Goal: Task Accomplishment & Management: Use online tool/utility

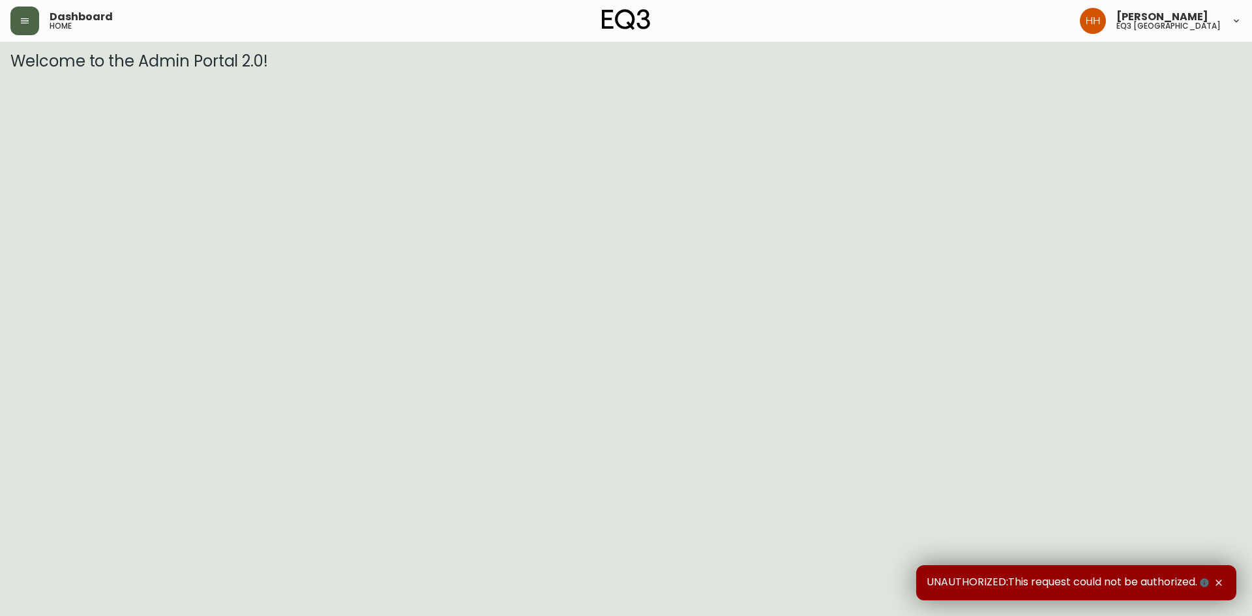
click at [35, 22] on button "button" at bounding box center [24, 21] width 29 height 29
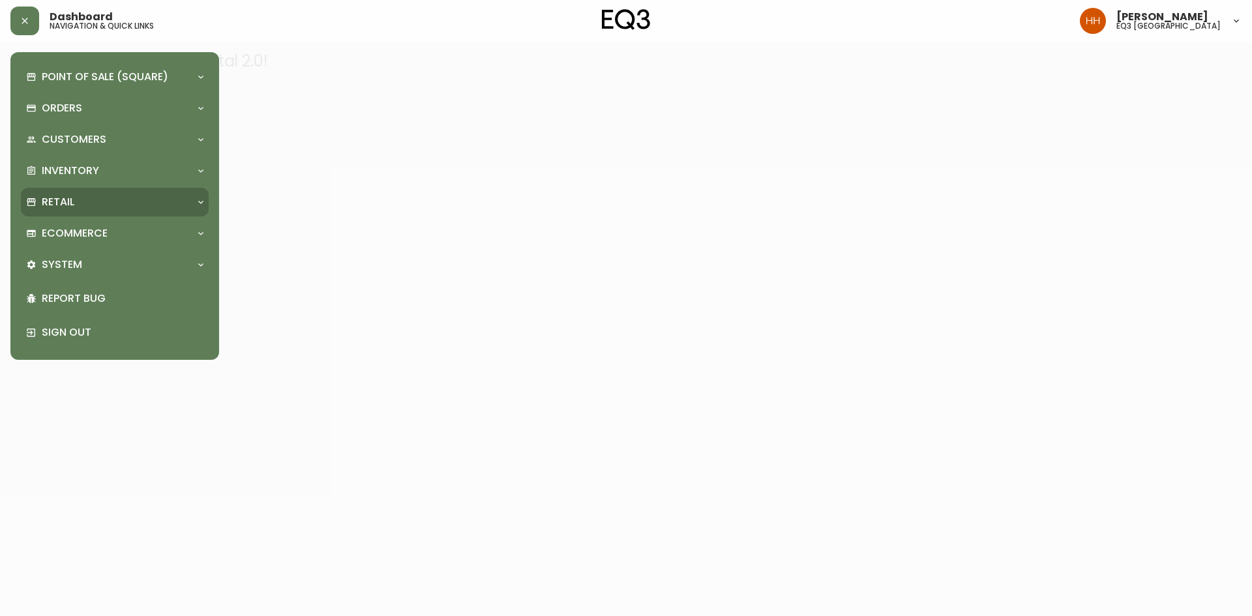
click at [106, 211] on div "Retail" at bounding box center [115, 202] width 188 height 29
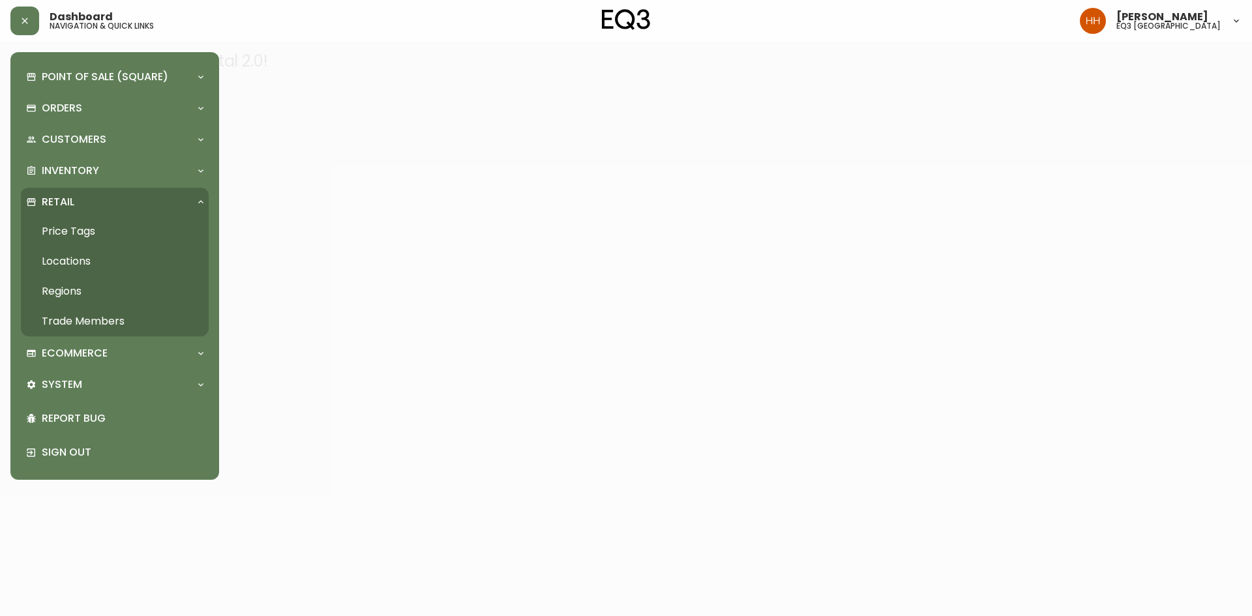
click at [106, 233] on link "Price Tags" at bounding box center [115, 232] width 188 height 30
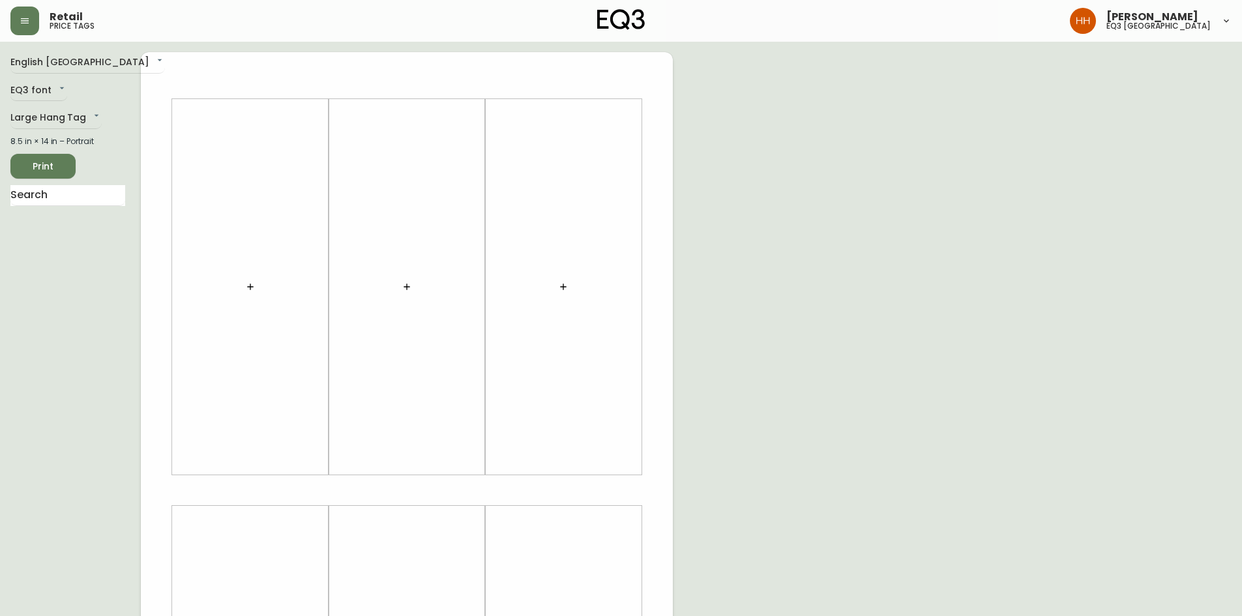
click at [64, 98] on div "EQ3 font EQ3" at bounding box center [67, 91] width 115 height 22
click at [29, 25] on icon "button" at bounding box center [25, 21] width 10 height 10
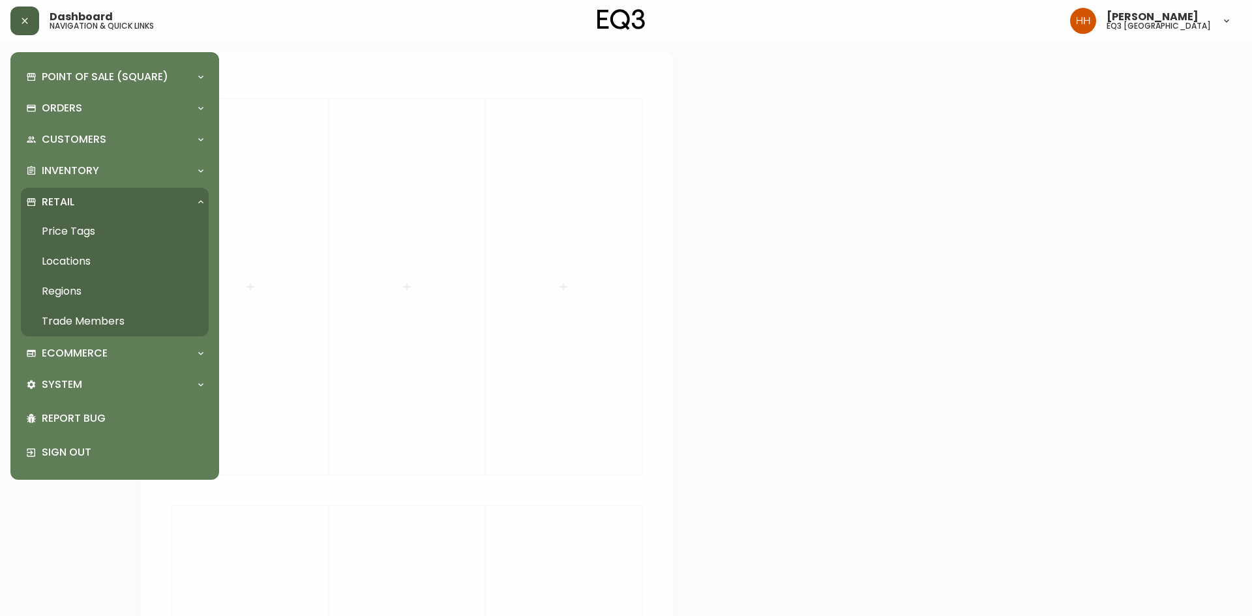
click at [48, 154] on div "Point of Sale (Square) Payments Virtual Terminal Transactions Search Terminals …" at bounding box center [115, 266] width 188 height 407
click at [55, 172] on p "Inventory" at bounding box center [70, 171] width 57 height 14
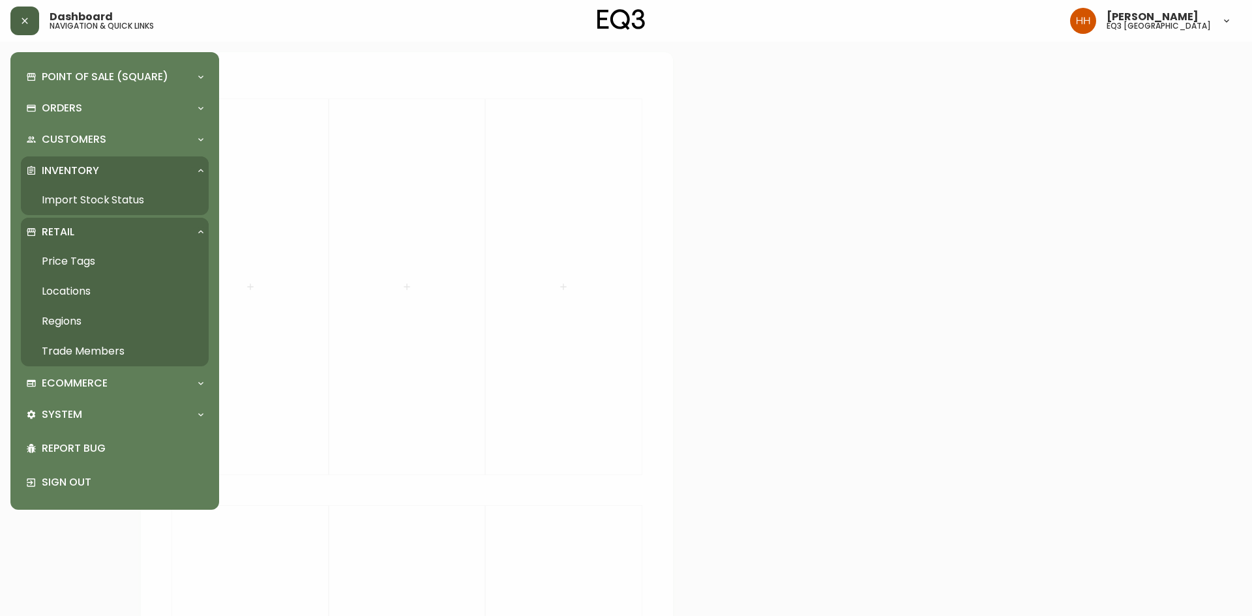
click at [67, 190] on link "Import Stock Status" at bounding box center [115, 200] width 188 height 30
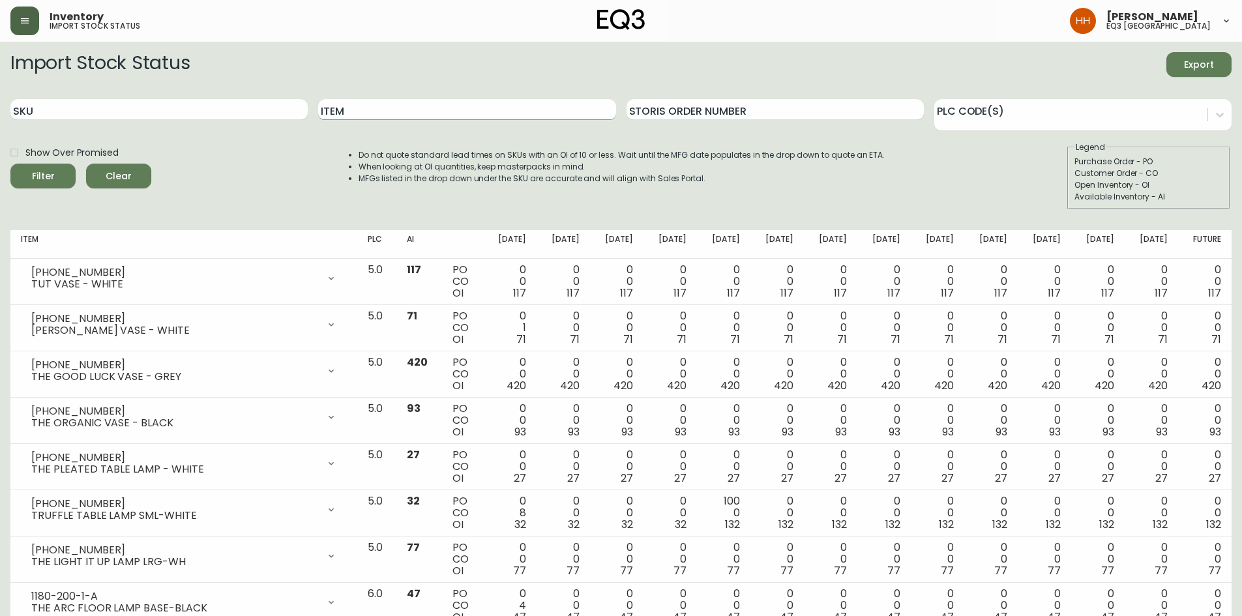
click at [367, 102] on input "Item" at bounding box center [466, 109] width 297 height 21
click at [10, 164] on button "Filter" at bounding box center [42, 176] width 65 height 25
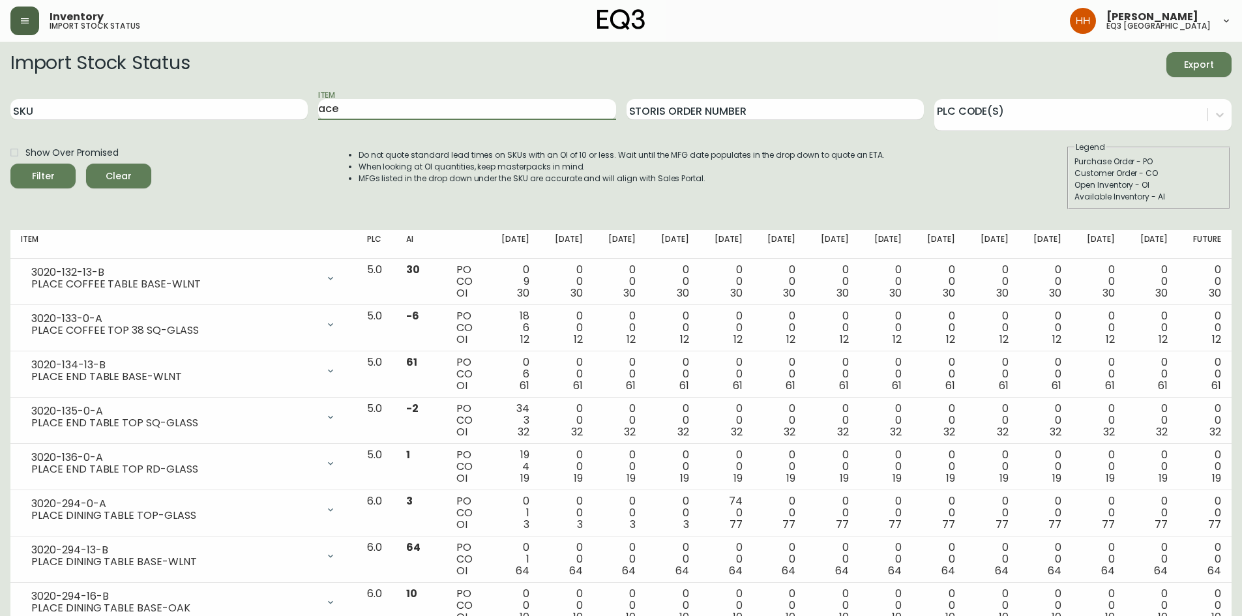
type input "ace"
click at [10, 164] on button "Filter" at bounding box center [42, 176] width 65 height 25
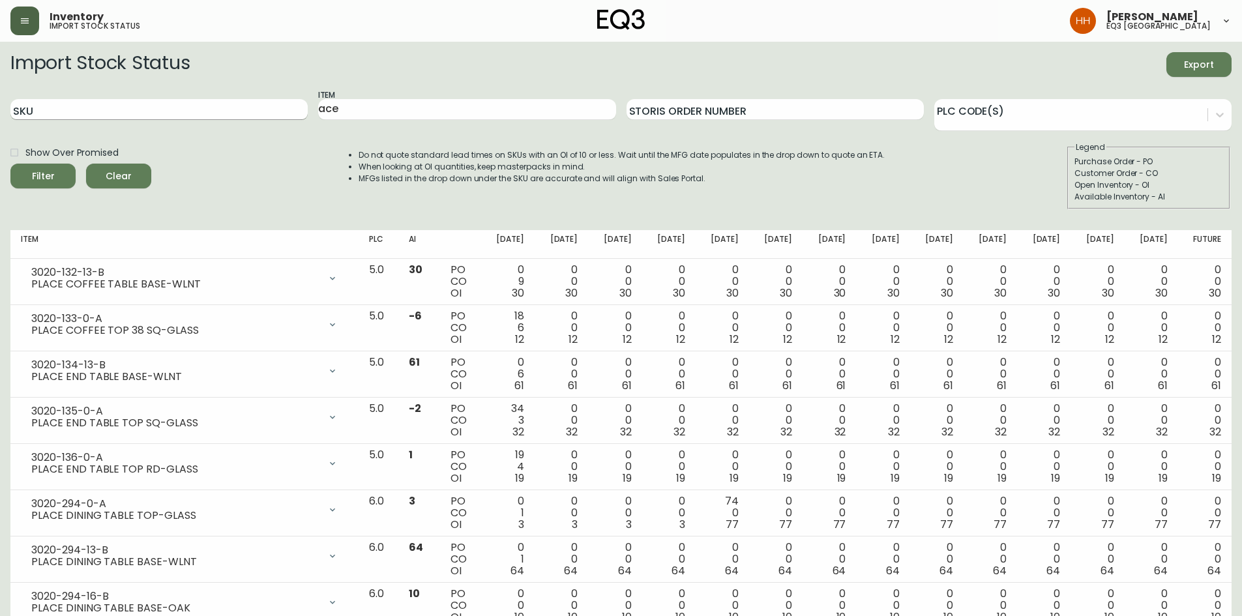
drag, startPoint x: 355, startPoint y: 108, endPoint x: 153, endPoint y: 101, distance: 202.9
click at [247, 105] on div "SKU Item ace Storis Order Number PLC Code(s)" at bounding box center [620, 110] width 1221 height 42
click at [158, 101] on input "SKU" at bounding box center [158, 109] width 297 height 21
paste input "[PHONE_NUMBER]"
click at [10, 164] on button "Filter" at bounding box center [42, 176] width 65 height 25
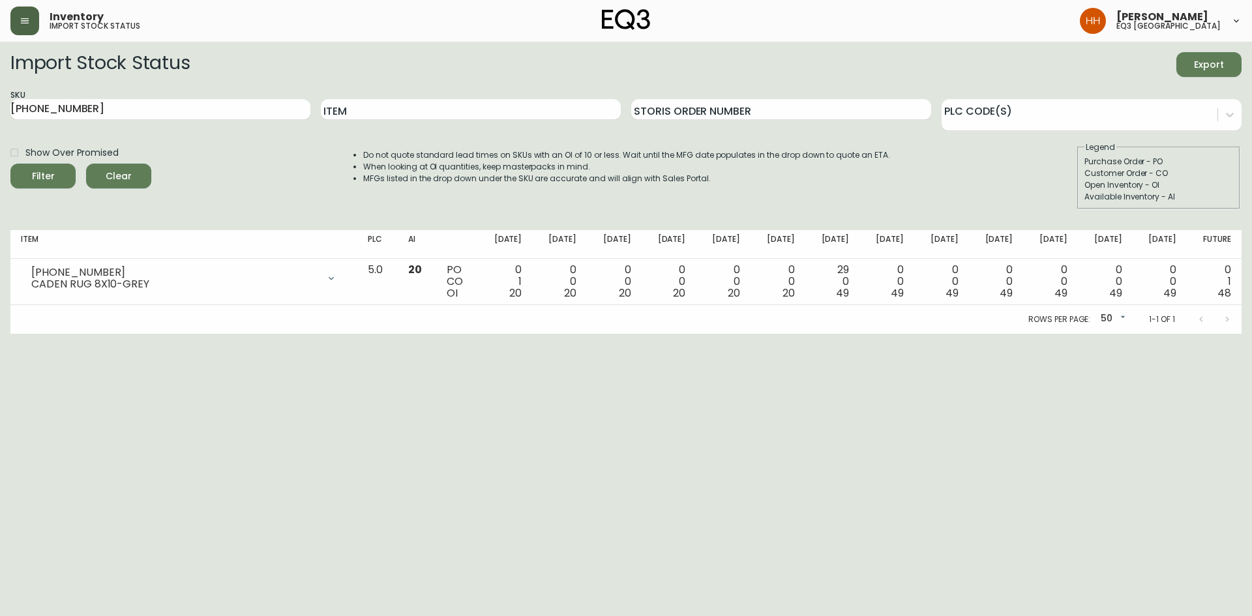
click at [0, 125] on main "Import Stock Status Export SKU [PHONE_NUMBER] Item Storis Order Number PLC Code…" at bounding box center [626, 188] width 1252 height 292
paste input "[PHONE_NUMBER]"
click at [10, 164] on button "Filter" at bounding box center [42, 176] width 65 height 25
drag, startPoint x: 111, startPoint y: 119, endPoint x: 0, endPoint y: 149, distance: 114.9
click at [0, 140] on main "Import Stock Status Export SKU [PHONE_NUMBER] Item Storis Order Number PLC Code…" at bounding box center [626, 188] width 1252 height 292
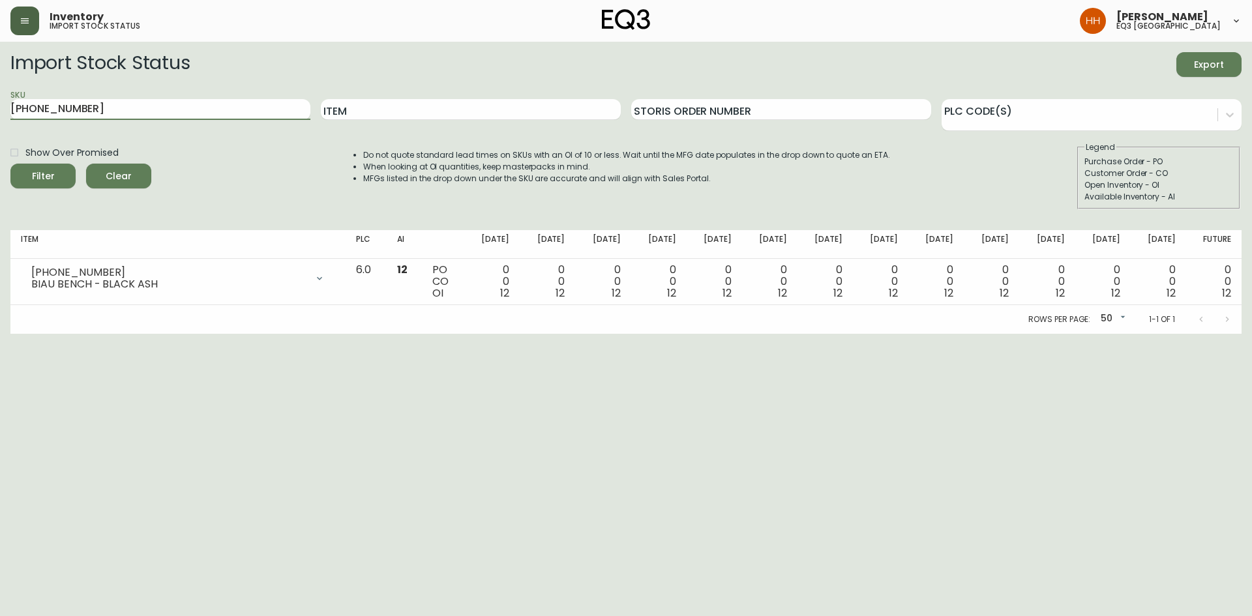
paste input "7020-042-1-B"
type input "7020-042-1-B"
click at [10, 164] on button "Filter" at bounding box center [42, 176] width 65 height 25
drag, startPoint x: 136, startPoint y: 106, endPoint x: 0, endPoint y: 113, distance: 135.9
click at [0, 113] on main "Import Stock Status Export SKU 7020-042-1-B Item Storis Order Number PLC Code(s…" at bounding box center [626, 188] width 1252 height 292
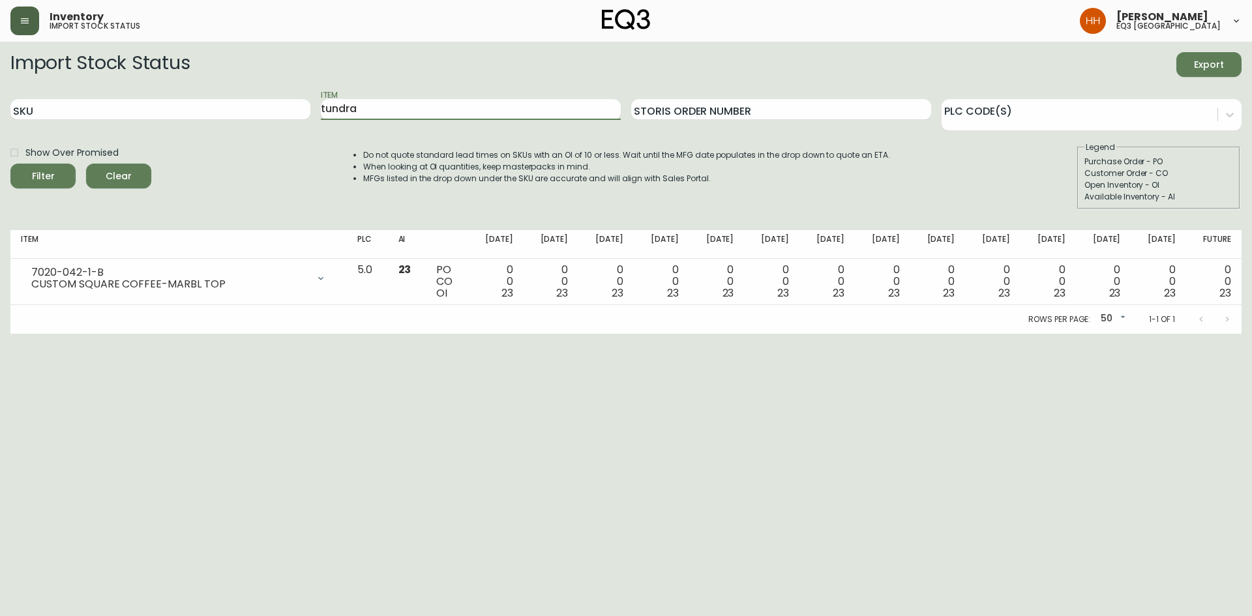
type input "tundra"
click at [10, 164] on button "Filter" at bounding box center [42, 176] width 65 height 25
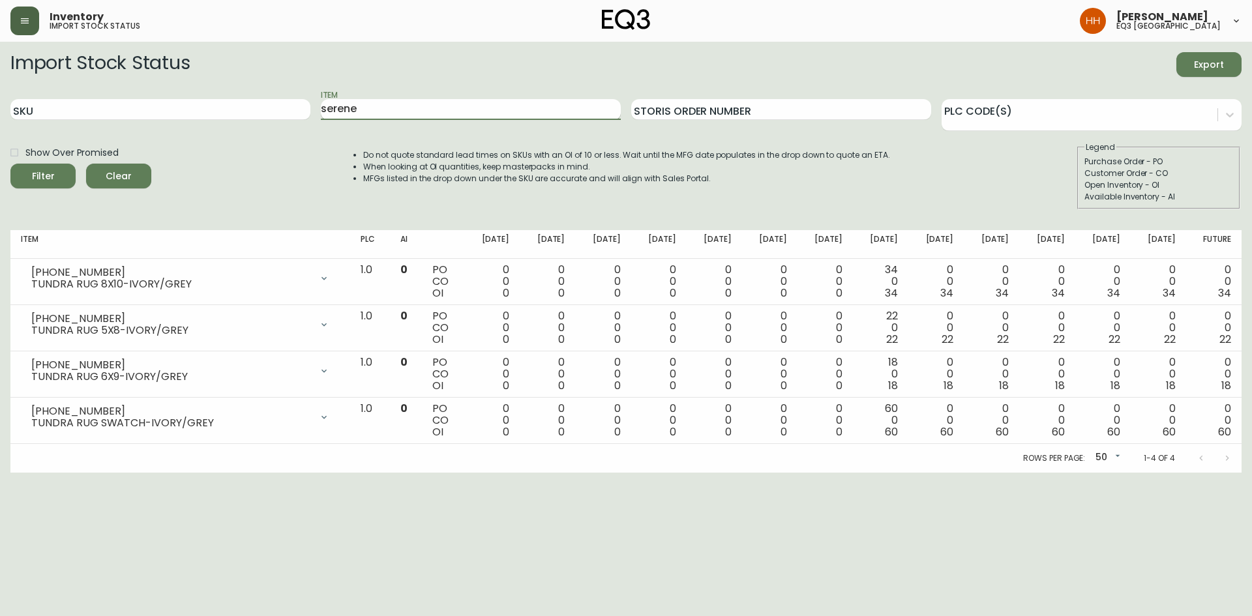
click at [10, 164] on button "Filter" at bounding box center [42, 176] width 65 height 25
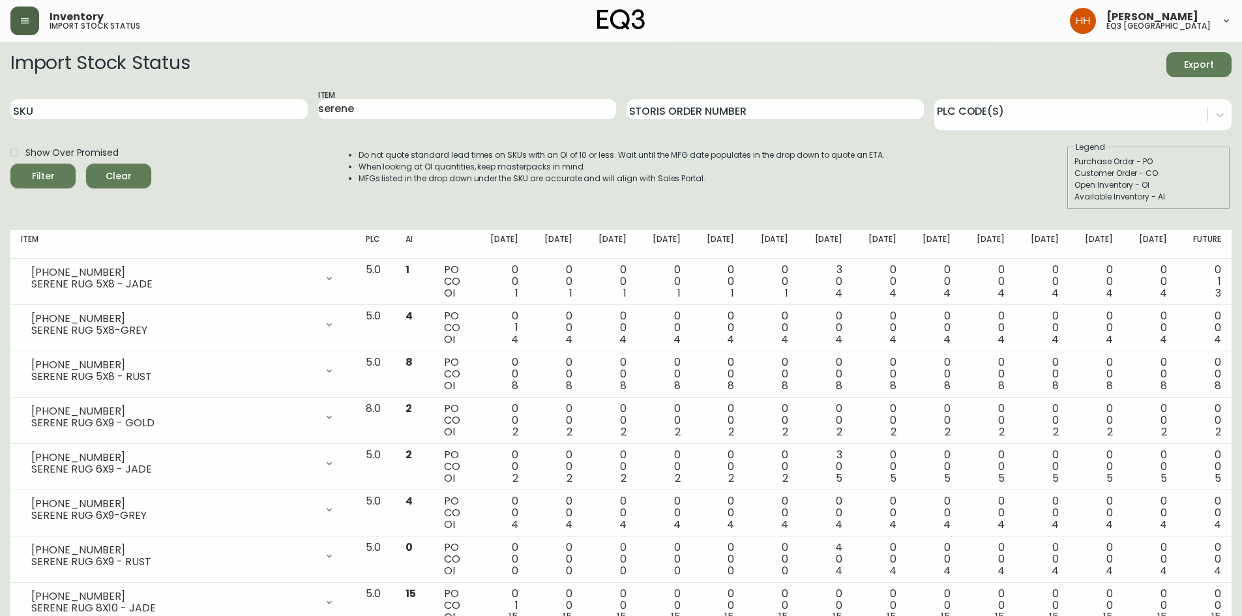
click at [0, 105] on main "Import Stock Status Export SKU Item serene Storis Order Number PLC Code(s) Show…" at bounding box center [621, 466] width 1242 height 848
click at [10, 164] on button "Filter" at bounding box center [42, 176] width 65 height 25
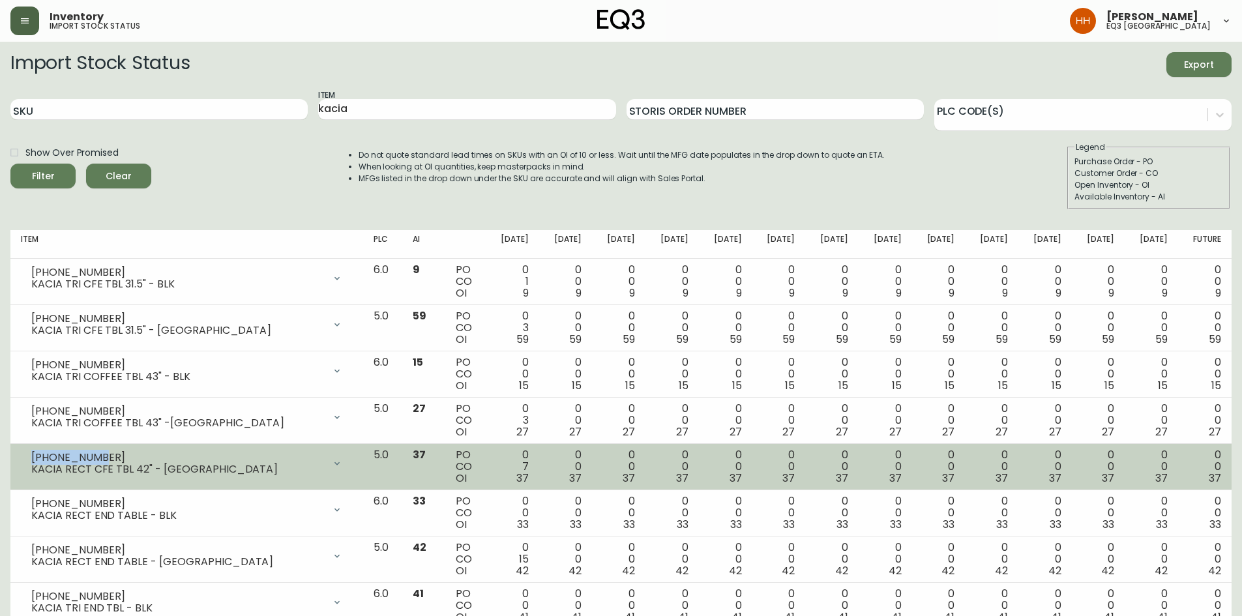
drag, startPoint x: 94, startPoint y: 456, endPoint x: 20, endPoint y: 457, distance: 73.7
click at [20, 457] on td "[PHONE_NUMBER] KACIA RECT CFE TBL 42" - JAVA Opening Balance 44 ( [DATE] ) Cust…" at bounding box center [186, 467] width 353 height 46
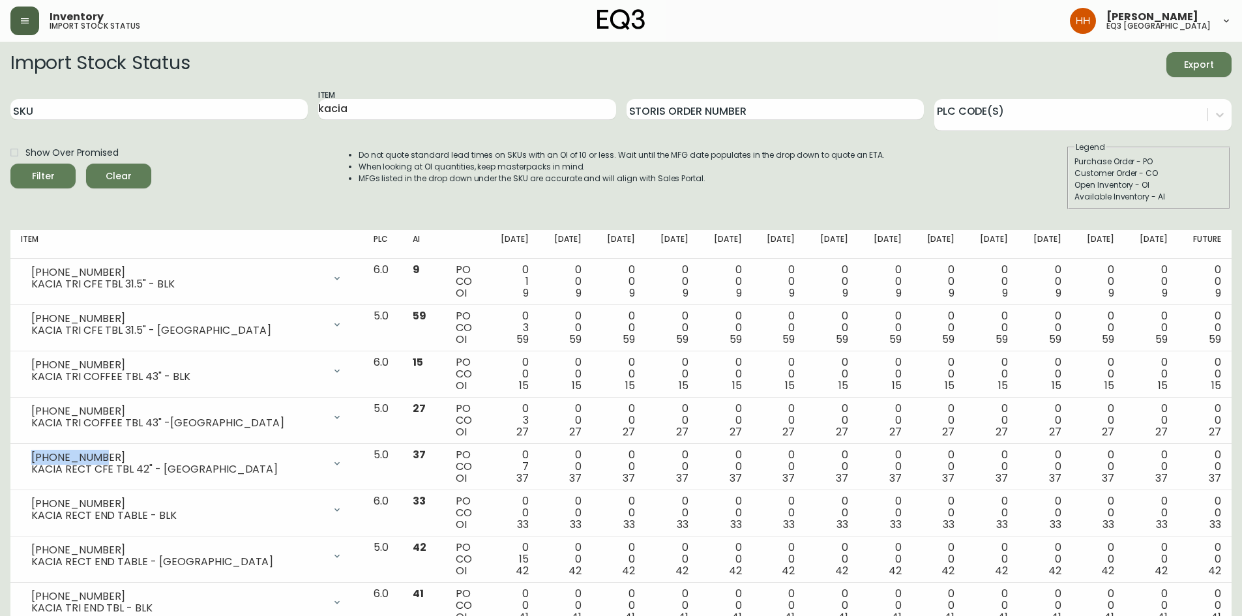
copy div "[PHONE_NUMBER]"
drag, startPoint x: 397, startPoint y: 110, endPoint x: 0, endPoint y: 139, distance: 397.6
click at [89, 115] on div "SKU Item kacia Storis Order Number PLC Code(s)" at bounding box center [620, 110] width 1221 height 42
click at [10, 164] on button "Filter" at bounding box center [42, 176] width 65 height 25
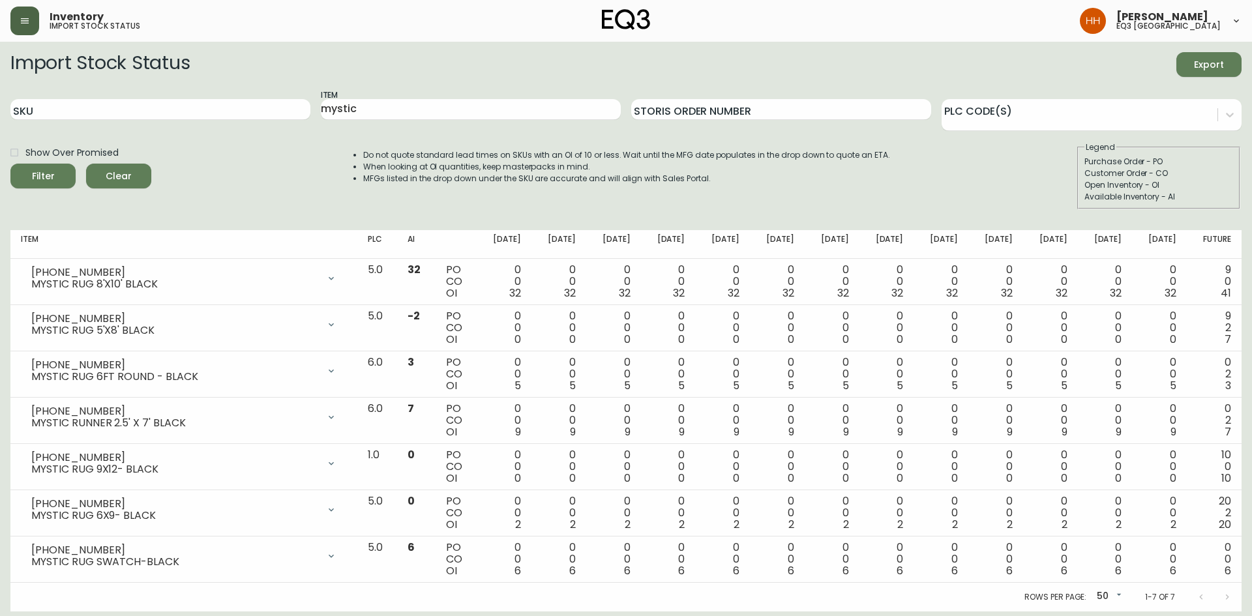
click at [226, 119] on div "SKU Item mystic Storis Order Number PLC Code(s)" at bounding box center [625, 110] width 1231 height 42
click at [10, 164] on button "Filter" at bounding box center [42, 176] width 65 height 25
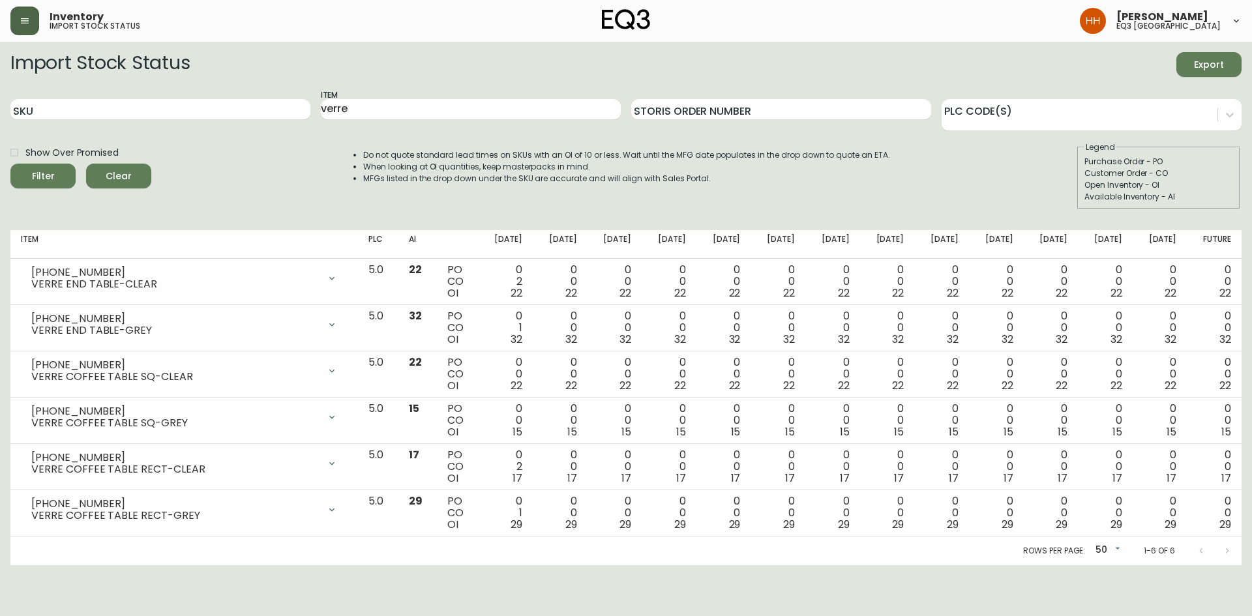
click at [120, 117] on div "SKU Item verre Storis Order Number PLC Code(s)" at bounding box center [625, 110] width 1231 height 42
click at [10, 164] on button "Filter" at bounding box center [42, 176] width 65 height 25
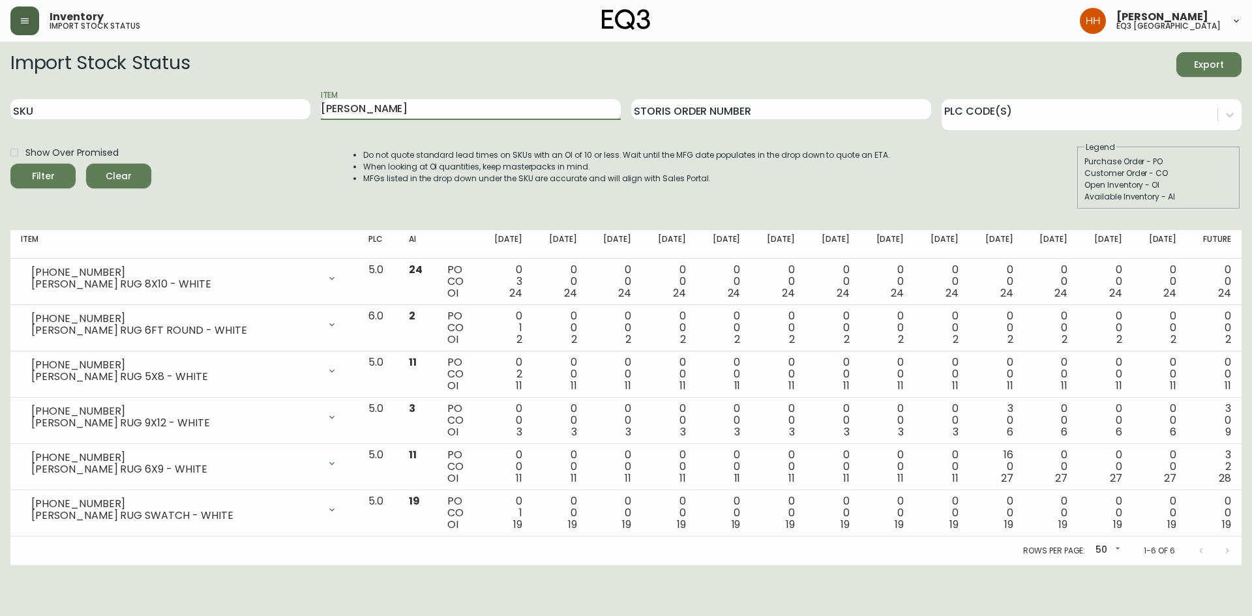
drag, startPoint x: 225, startPoint y: 121, endPoint x: 91, endPoint y: 127, distance: 133.8
click at [104, 125] on div "SKU Item [PERSON_NAME] Storis Order Number PLC Code(s)" at bounding box center [625, 110] width 1231 height 42
click at [10, 164] on button "Filter" at bounding box center [42, 176] width 65 height 25
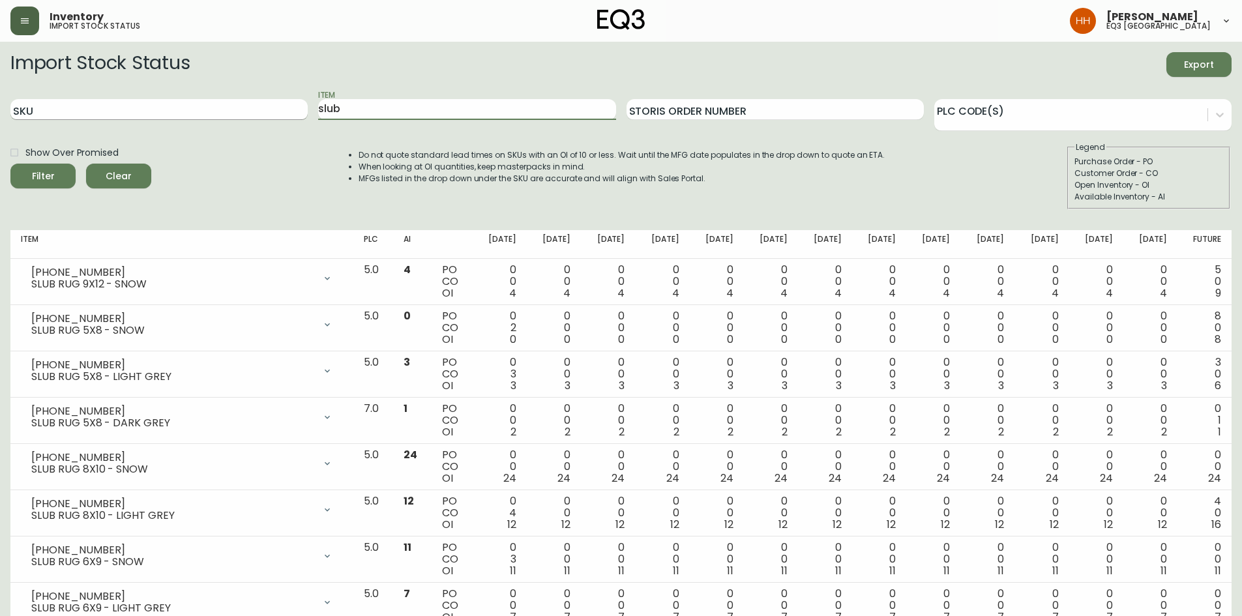
drag, startPoint x: 360, startPoint y: 109, endPoint x: 69, endPoint y: 112, distance: 290.9
click at [117, 110] on div "SKU Item slub Storis Order Number PLC Code(s)" at bounding box center [620, 110] width 1221 height 42
type input "bila"
click at [10, 164] on button "Filter" at bounding box center [42, 176] width 65 height 25
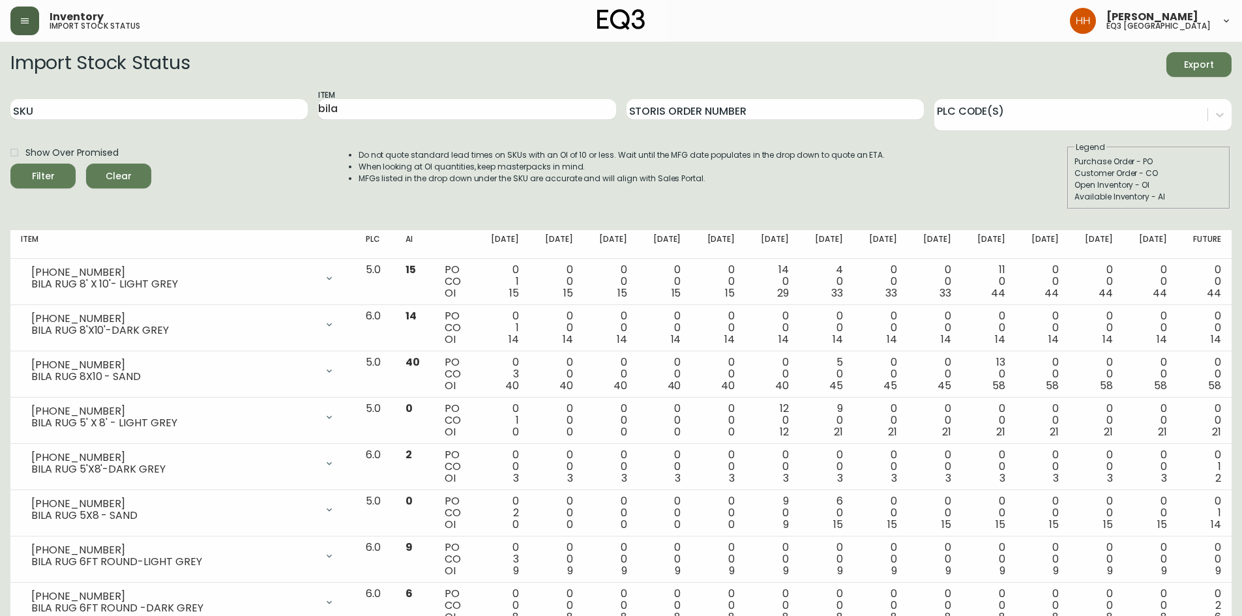
drag, startPoint x: 410, startPoint y: 113, endPoint x: 0, endPoint y: 85, distance: 411.2
click at [0, 86] on main "Import Stock Status Export SKU Item bila Storis Order Number PLC Code(s) Show O…" at bounding box center [621, 628] width 1242 height 1172
click at [10, 164] on button "Filter" at bounding box center [42, 176] width 65 height 25
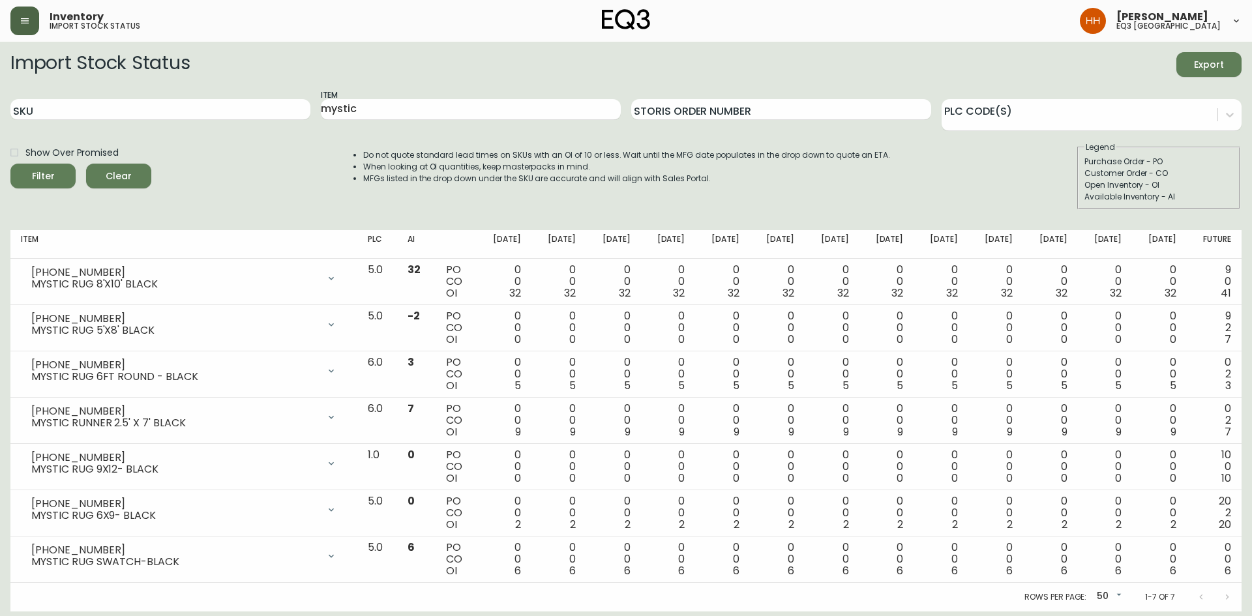
drag, startPoint x: 407, startPoint y: 105, endPoint x: 0, endPoint y: 119, distance: 407.2
click at [0, 125] on main "Import Stock Status Export SKU Item mystic Storis Order Number PLC Code(s) Show…" at bounding box center [626, 327] width 1252 height 570
click at [10, 164] on button "Filter" at bounding box center [42, 176] width 65 height 25
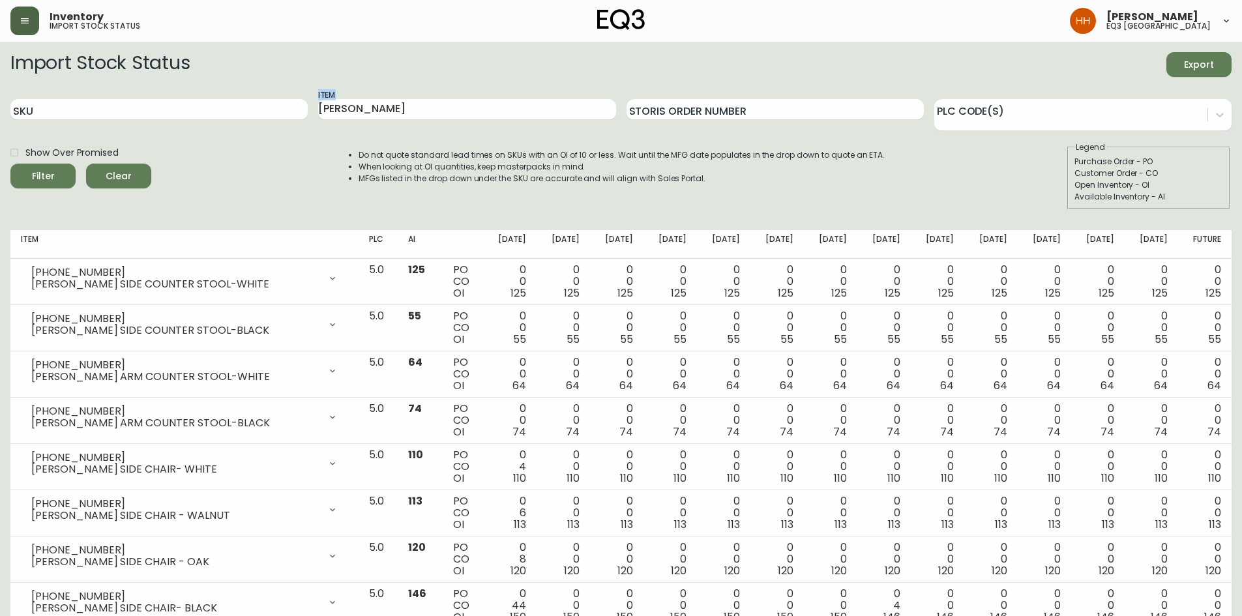
drag, startPoint x: 393, startPoint y: 121, endPoint x: 104, endPoint y: 137, distance: 290.0
click at [119, 131] on form "Import Stock Status Export SKU Item [PERSON_NAME] Storis Order Number PLC Code(…" at bounding box center [620, 130] width 1221 height 157
click at [388, 104] on input "[PERSON_NAME]" at bounding box center [466, 109] width 297 height 21
click at [232, 109] on div "SKU Item [PERSON_NAME] Storis Order Number PLC Code(s)" at bounding box center [620, 110] width 1221 height 42
click at [10, 164] on button "Filter" at bounding box center [42, 176] width 65 height 25
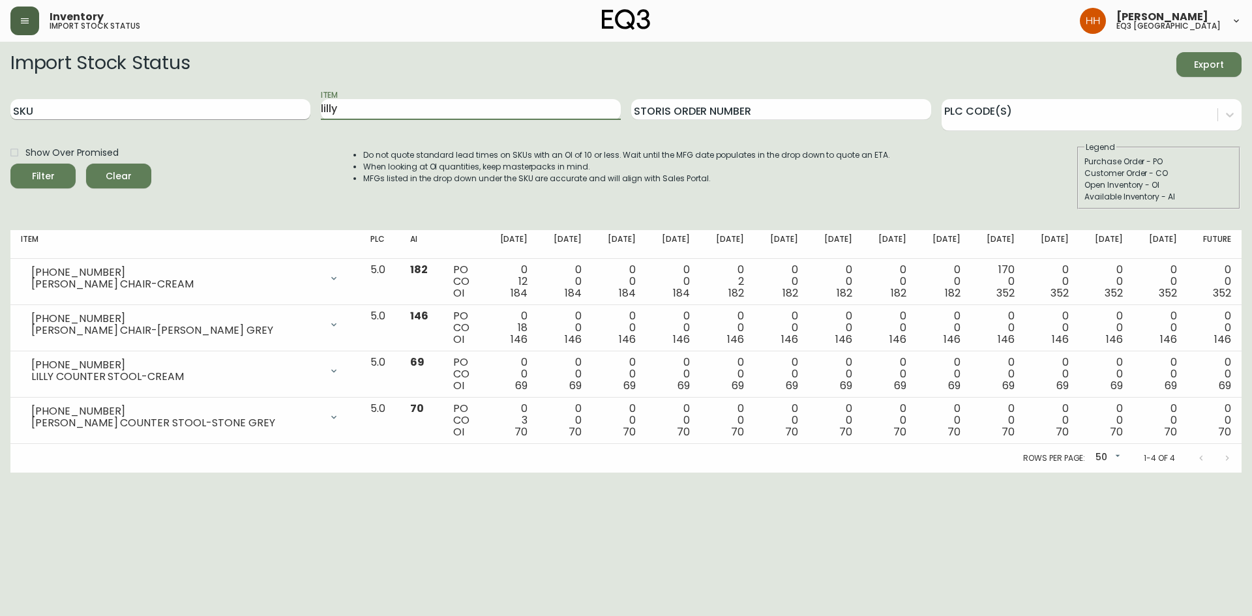
drag, startPoint x: 404, startPoint y: 113, endPoint x: 150, endPoint y: 114, distance: 254.3
click at [220, 115] on div "SKU Item [PERSON_NAME] Order Number PLC Code(s)" at bounding box center [625, 110] width 1231 height 42
click at [10, 164] on button "Filter" at bounding box center [42, 176] width 65 height 25
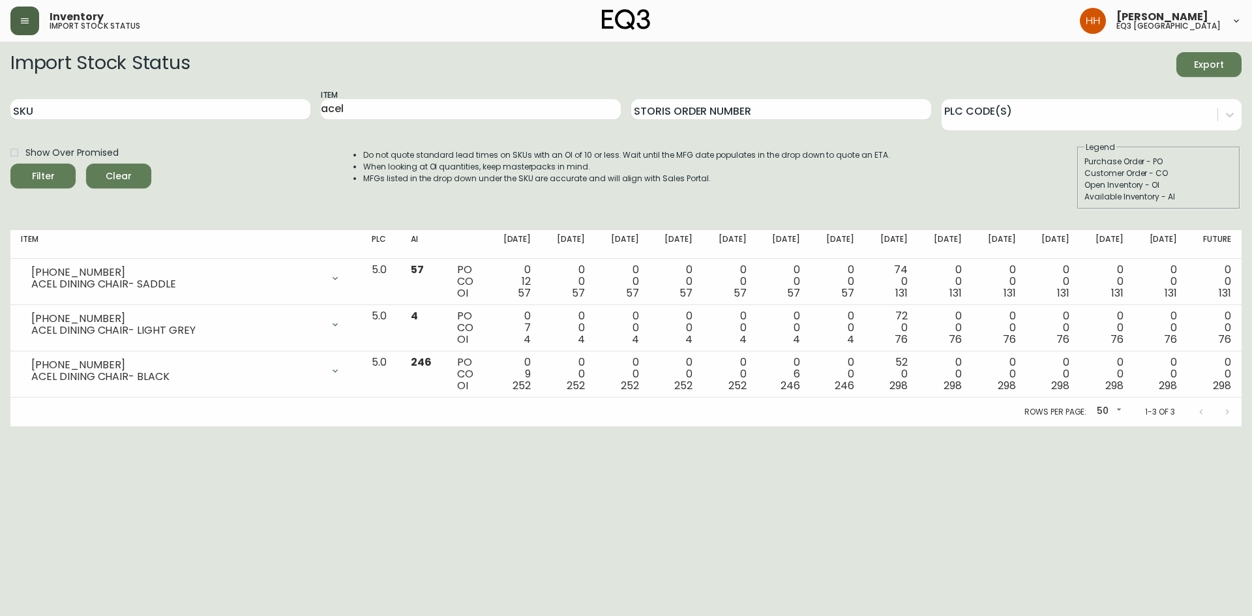
drag, startPoint x: 362, startPoint y: 105, endPoint x: 0, endPoint y: 113, distance: 362.0
click at [93, 108] on div "SKU Item acel Storis Order Number PLC Code(s)" at bounding box center [625, 110] width 1231 height 42
click at [10, 164] on button "Filter" at bounding box center [42, 176] width 65 height 25
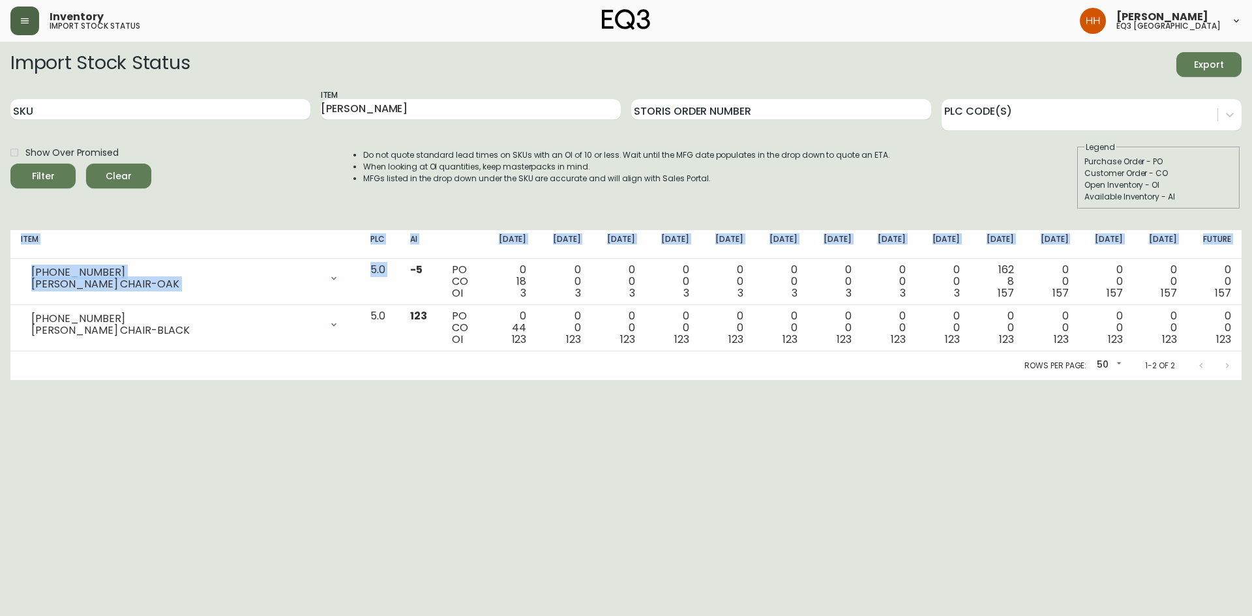
drag, startPoint x: 438, startPoint y: 275, endPoint x: 1254, endPoint y: 295, distance: 816.1
click at [1251, 295] on html "Inventory import stock status [PERSON_NAME] eq3 calgary Import Stock Status Exp…" at bounding box center [626, 190] width 1252 height 380
click at [857, 380] on html "Inventory import stock status [PERSON_NAME] eq3 calgary Import Stock Status Exp…" at bounding box center [626, 190] width 1252 height 380
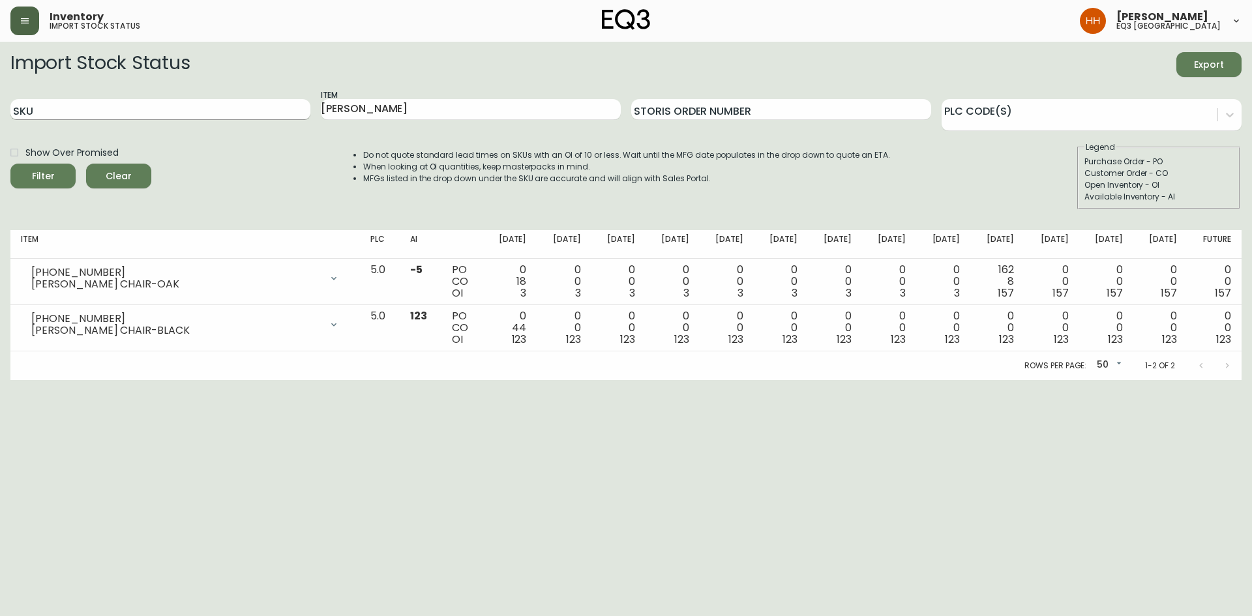
drag, startPoint x: 351, startPoint y: 112, endPoint x: 139, endPoint y: 112, distance: 212.0
click at [139, 112] on div "SKU Item [PERSON_NAME] Order Number PLC Code(s)" at bounding box center [625, 110] width 1231 height 42
click at [10, 164] on button "Filter" at bounding box center [42, 176] width 65 height 25
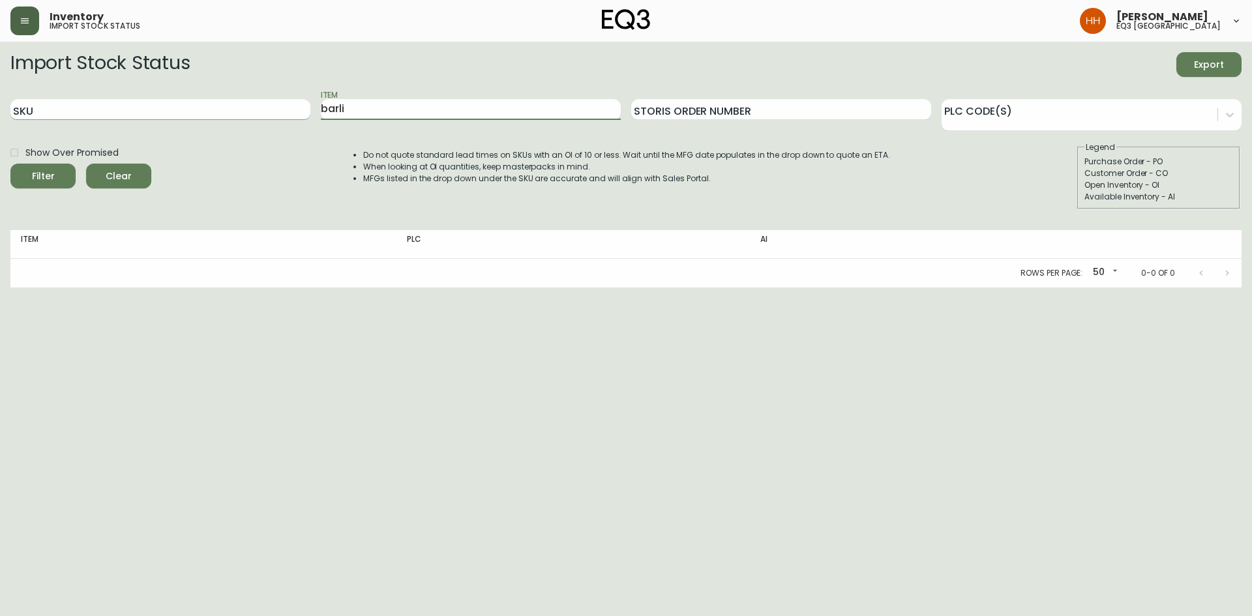
click at [10, 164] on button "Filter" at bounding box center [42, 176] width 65 height 25
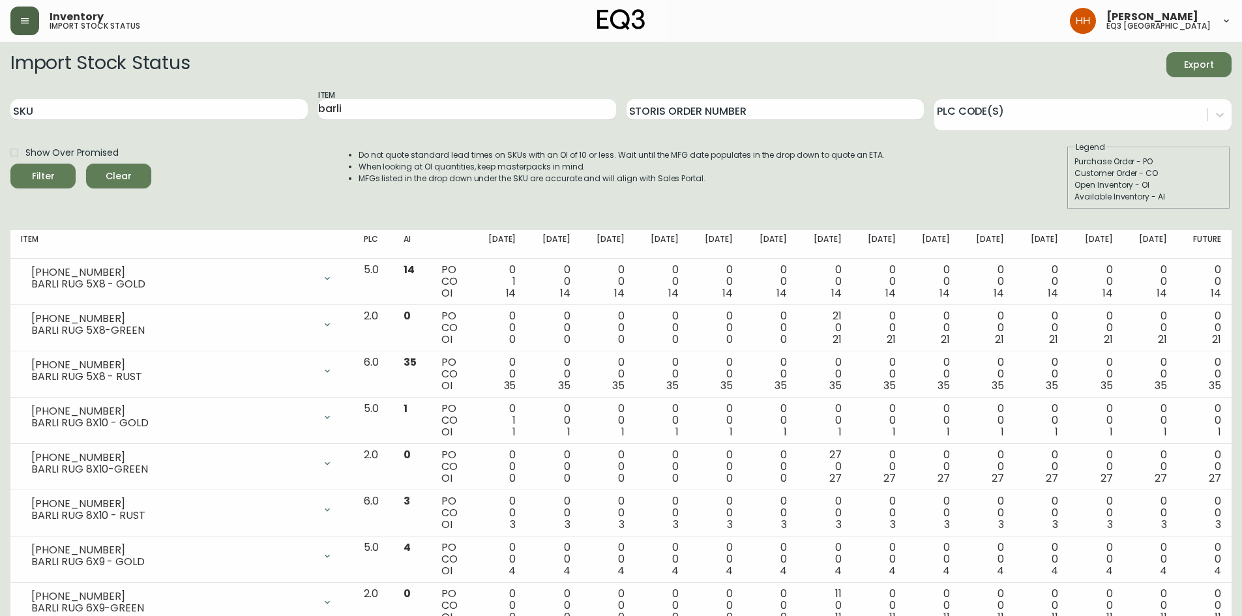
drag, startPoint x: 391, startPoint y: 108, endPoint x: 0, endPoint y: 80, distance: 391.6
click at [0, 80] on main "Import Stock Status Export SKU Item barli Storis Order Number PLC Code(s) Show …" at bounding box center [621, 443] width 1242 height 802
type input "[PERSON_NAME]"
click at [10, 164] on button "Filter" at bounding box center [42, 176] width 65 height 25
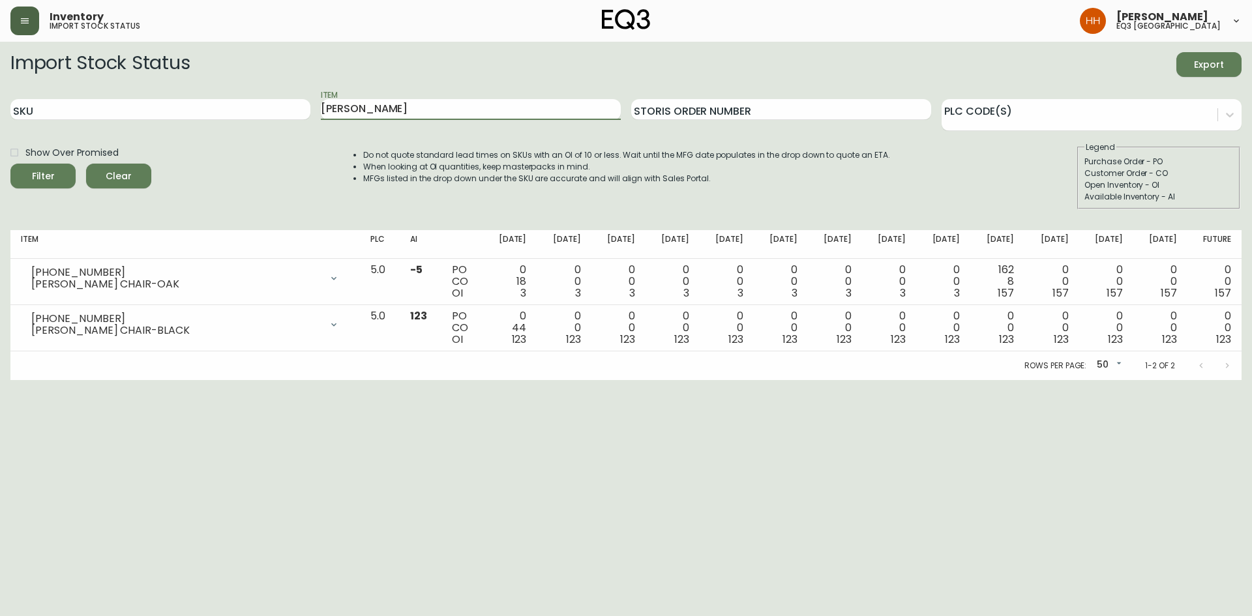
drag, startPoint x: 353, startPoint y: 116, endPoint x: 178, endPoint y: 120, distance: 175.5
click at [227, 118] on div "SKU Item [PERSON_NAME] Order Number PLC Code(s)" at bounding box center [625, 110] width 1231 height 42
click at [117, 75] on h2 "Import Stock Status" at bounding box center [99, 64] width 179 height 25
click at [110, 108] on input "SKU" at bounding box center [160, 109] width 300 height 21
paste input "[PHONE_NUMBER]"
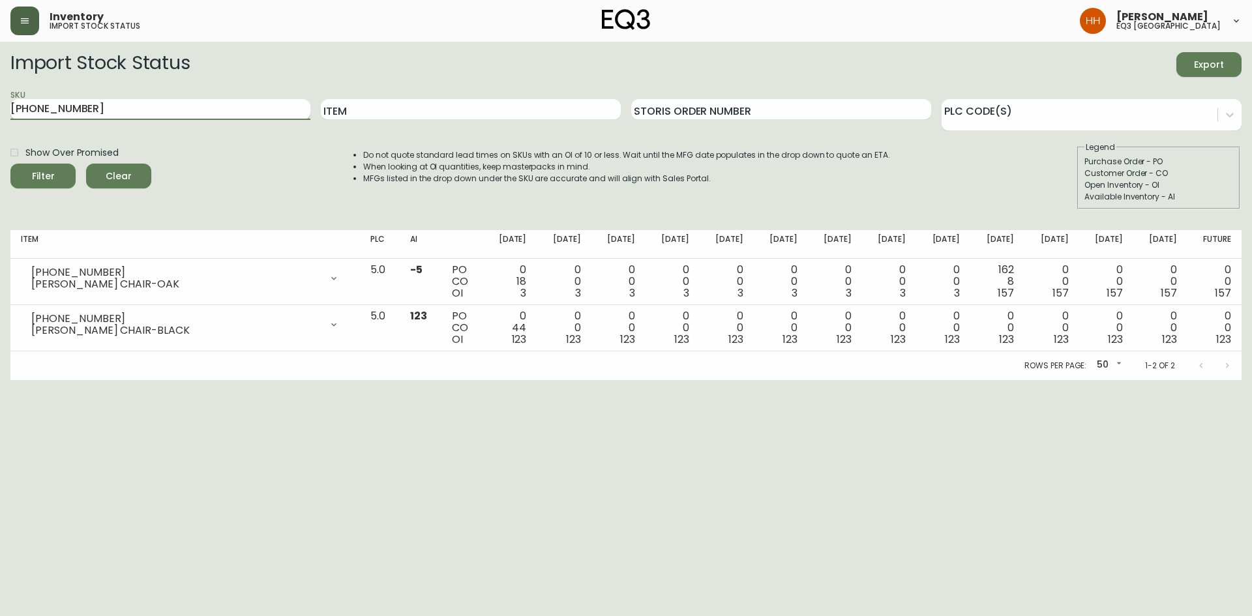
type input "[PHONE_NUMBER]"
click at [10, 164] on button "Filter" at bounding box center [42, 176] width 65 height 25
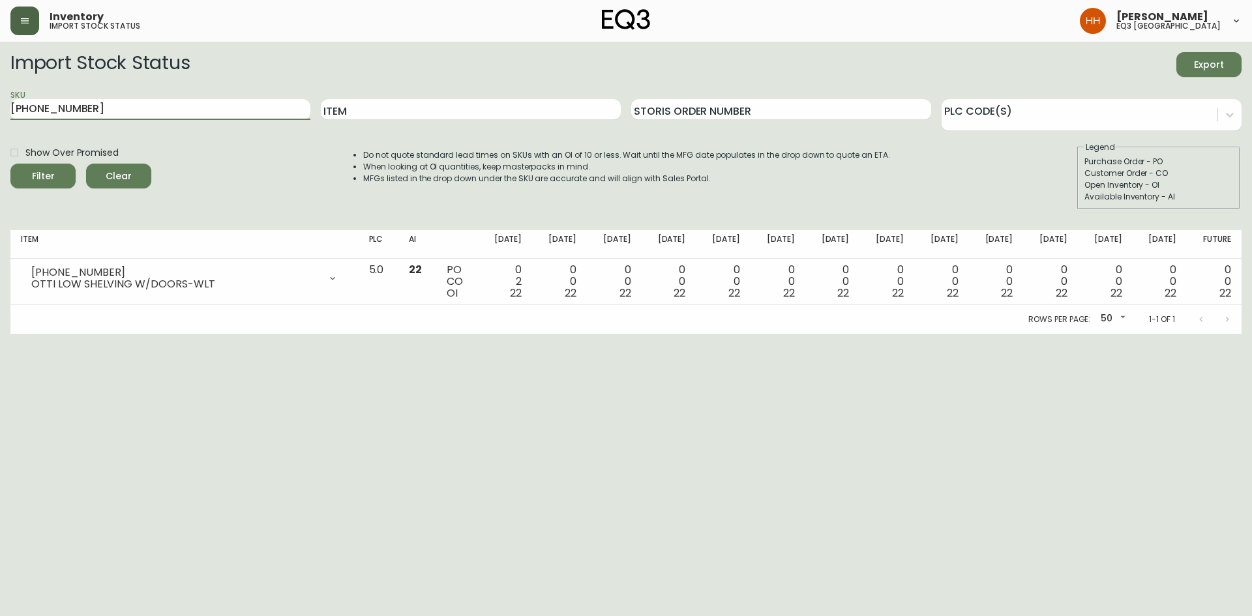
click at [417, 334] on html "Inventory import stock status [PERSON_NAME] eq3 [GEOGRAPHIC_DATA] Import Stock …" at bounding box center [626, 167] width 1252 height 334
